Goal: Task Accomplishment & Management: Use online tool/utility

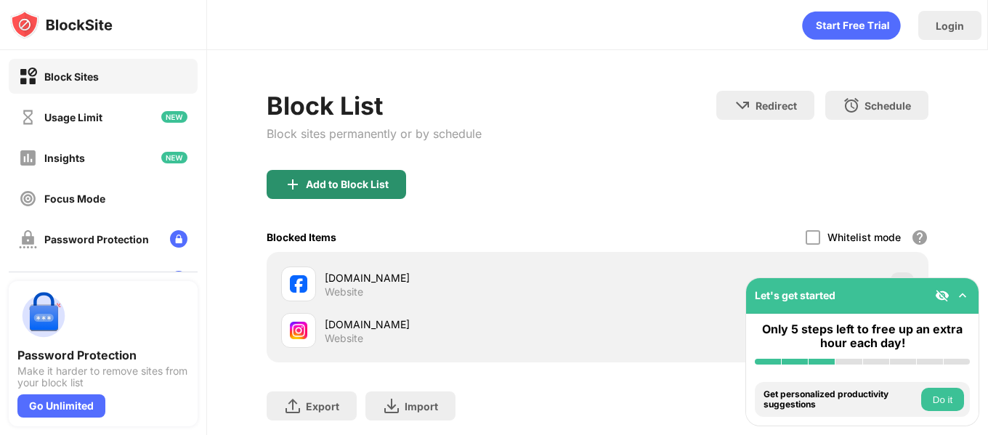
click at [291, 175] on div "Add to Block List" at bounding box center [336, 184] width 139 height 29
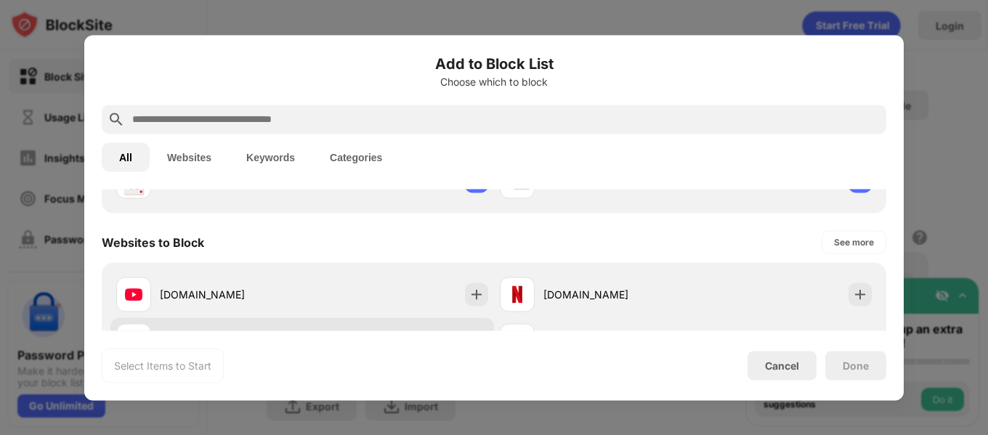
scroll to position [218, 0]
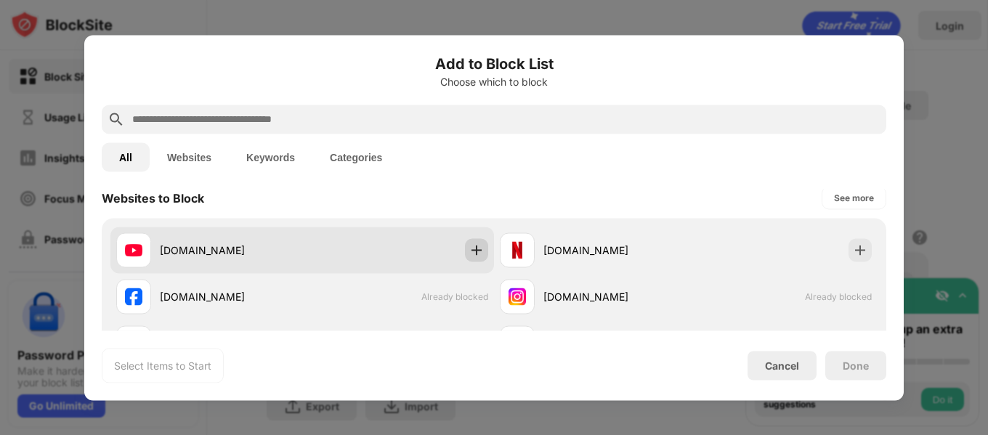
click at [482, 247] on div at bounding box center [476, 249] width 23 height 23
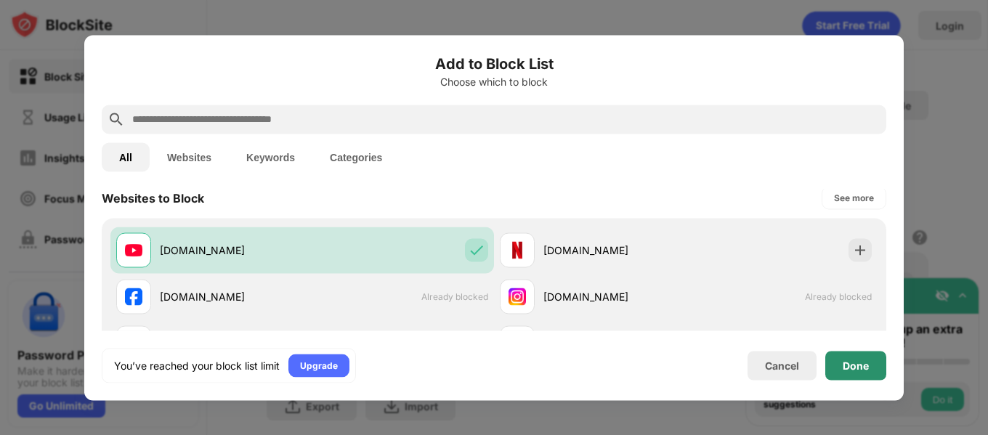
click at [852, 362] on div "Done" at bounding box center [855, 365] width 26 height 12
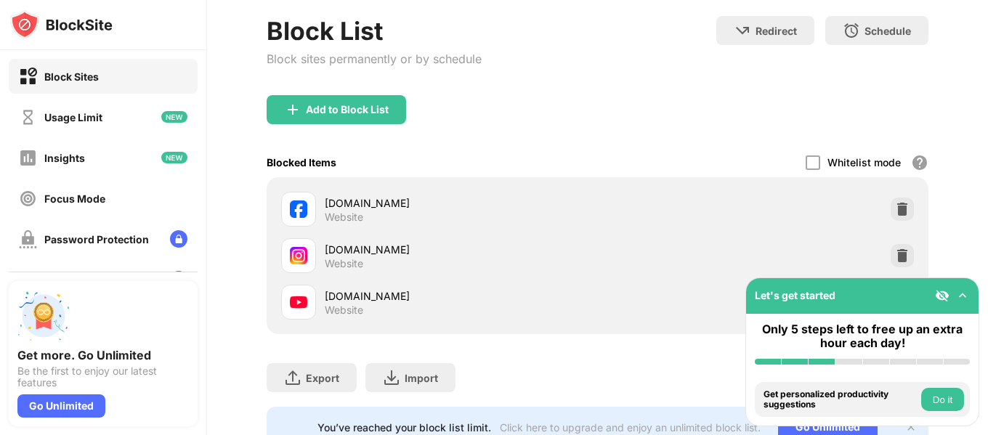
scroll to position [139, 0]
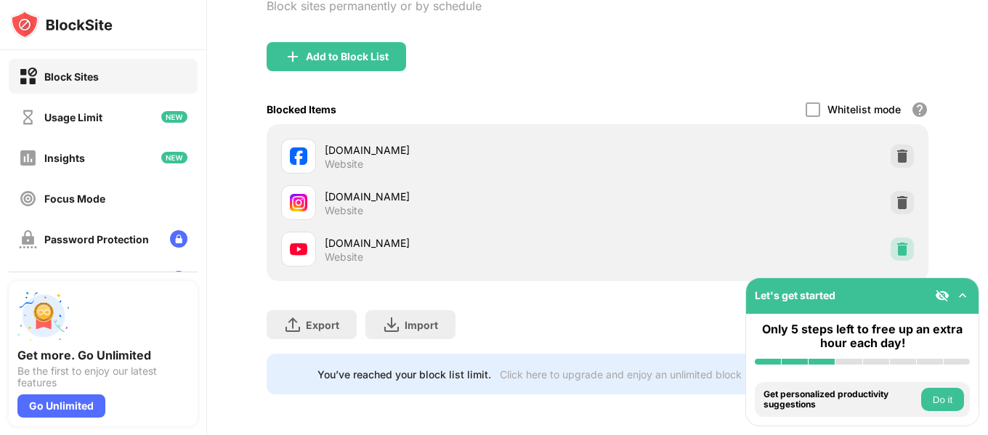
click at [895, 242] on img at bounding box center [902, 249] width 15 height 15
